Goal: Check status: Check status

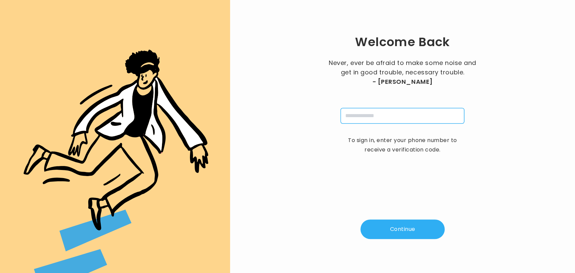
click at [352, 114] on input "tel" at bounding box center [403, 115] width 124 height 15
type input "**********"
click at [397, 227] on button "Continue" at bounding box center [403, 230] width 84 height 20
type input "*"
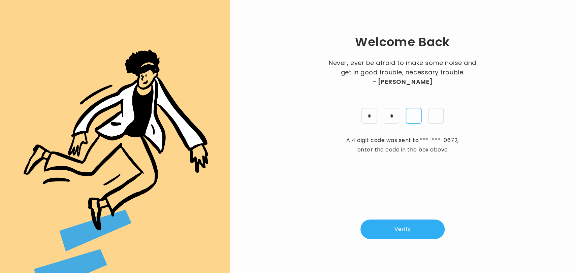
type input "*"
click at [397, 227] on button "Verify" at bounding box center [403, 230] width 84 height 20
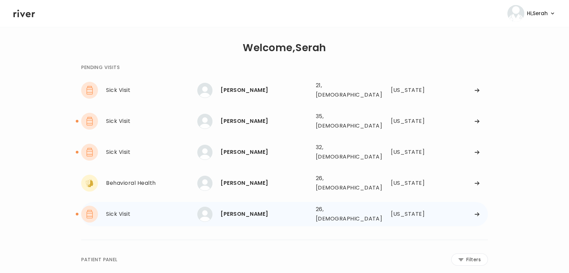
click at [249, 207] on div "[PERSON_NAME] 26, [DEMOGRAPHIC_DATA] See more" at bounding box center [253, 214] width 113 height 15
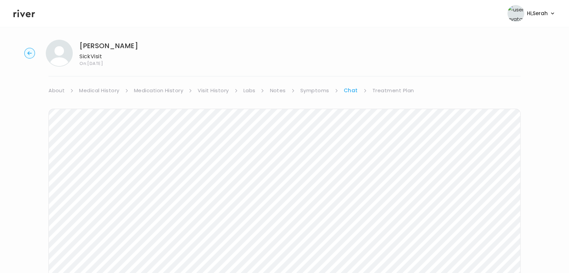
scroll to position [101, 0]
click at [26, 18] on icon at bounding box center [24, 13] width 22 height 10
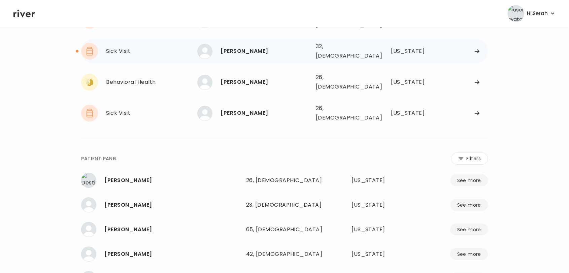
click at [236, 46] on div "[PERSON_NAME]" at bounding box center [266, 50] width 90 height 9
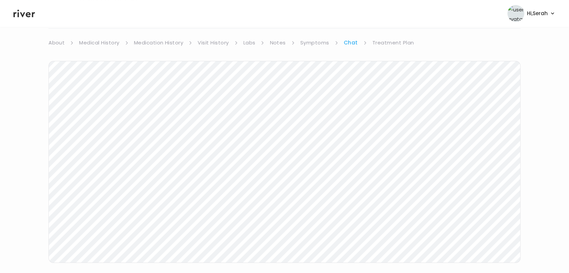
scroll to position [81, 0]
click at [29, 15] on icon at bounding box center [24, 14] width 22 height 8
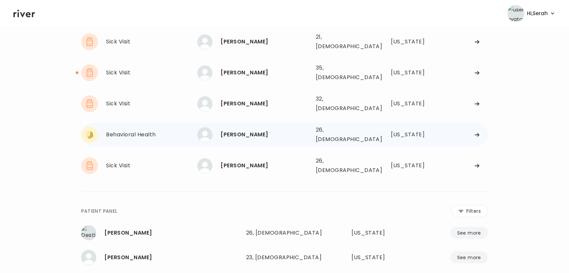
scroll to position [48, 0]
click at [226, 68] on div "[PERSON_NAME]" at bounding box center [266, 72] width 90 height 9
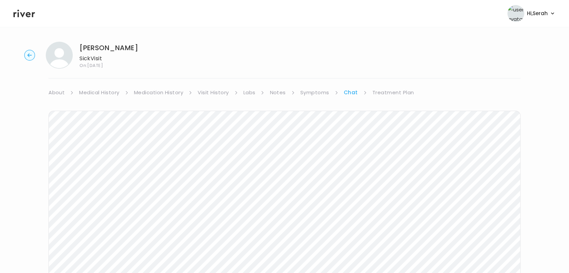
scroll to position [1, 0]
click at [169, 94] on link "Medication History" at bounding box center [159, 92] width 50 height 9
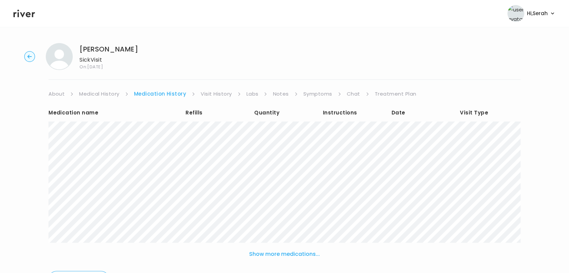
click at [320, 92] on link "Symptoms" at bounding box center [318, 93] width 29 height 9
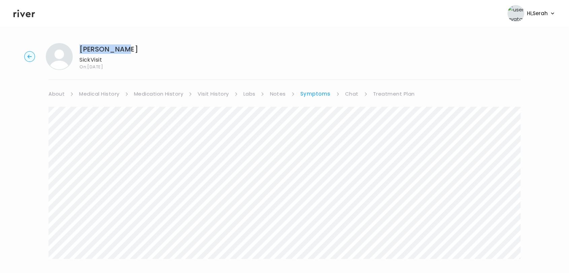
drag, startPoint x: 126, startPoint y: 50, endPoint x: 77, endPoint y: 53, distance: 48.9
click at [77, 53] on div "[PERSON_NAME] Visit On: [DATE]" at bounding box center [285, 56] width 548 height 27
copy h1 "[PERSON_NAME]"
click at [28, 12] on icon at bounding box center [24, 14] width 22 height 8
